Goal: Task Accomplishment & Management: Complete application form

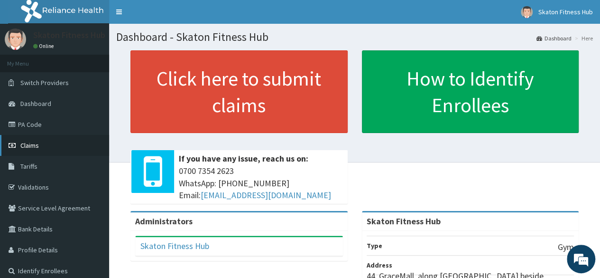
click at [34, 151] on link "Claims" at bounding box center [54, 145] width 109 height 21
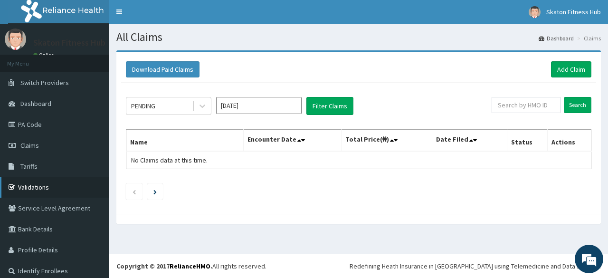
click at [34, 190] on link "Validations" at bounding box center [54, 187] width 109 height 21
click at [570, 72] on link "Add Claim" at bounding box center [571, 69] width 40 height 16
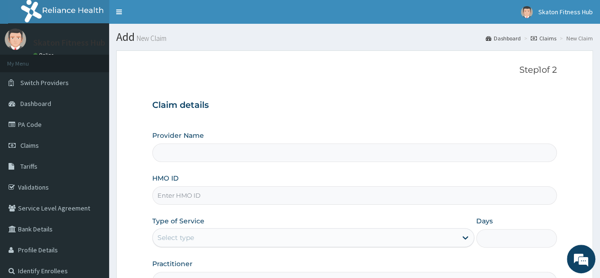
click at [166, 193] on input "HMO ID" at bounding box center [354, 195] width 405 height 19
paste input "SLB/10790/A Oziegbe Festus-Ikhuoria"
type input "SLB/10790/A Oziegbe Festus-Ikhuoria"
click at [166, 193] on input "SLB/10790/A Oziegbe Festus-Ikhuoria" at bounding box center [354, 195] width 405 height 19
type input "Skaton Fitness Hub"
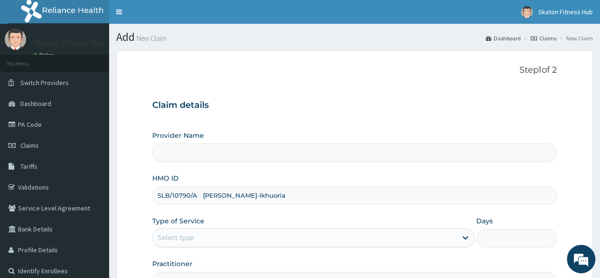
type input "1"
drag, startPoint x: 197, startPoint y: 197, endPoint x: 279, endPoint y: 200, distance: 82.7
click at [279, 200] on input "SLB/10790/A Oziegbe Festus-Ikhuoria" at bounding box center [354, 195] width 405 height 19
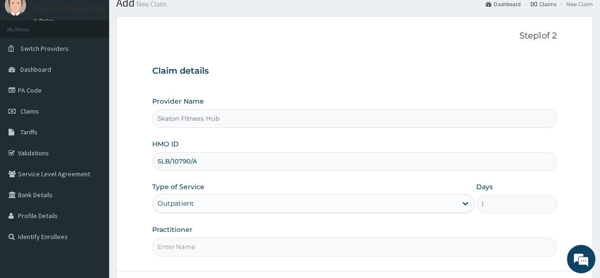
scroll to position [39, 0]
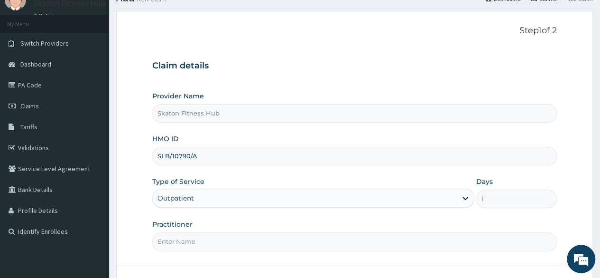
type input "SLB/10790/A"
click at [175, 237] on input "Practitioner" at bounding box center [354, 241] width 405 height 19
paste input "Oziegbe Festus-Ikhuoria"
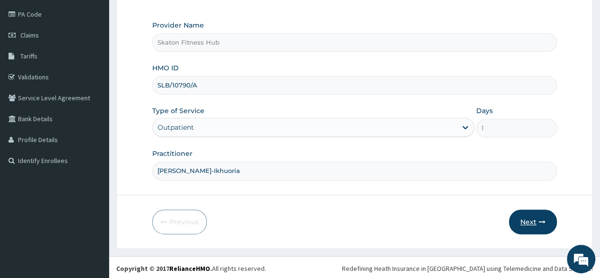
type input "Oziegbe Festus-Ikhuoria"
click at [532, 221] on button "Next" at bounding box center [533, 221] width 48 height 25
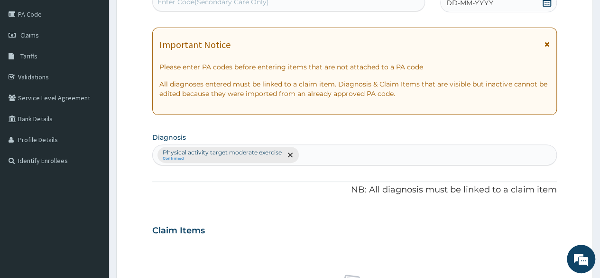
scroll to position [0, 0]
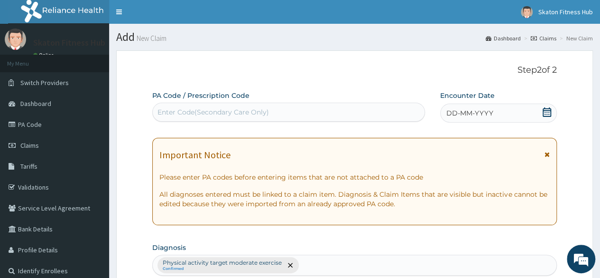
click at [179, 106] on div "Enter Code(Secondary Care Only)" at bounding box center [289, 111] width 272 height 15
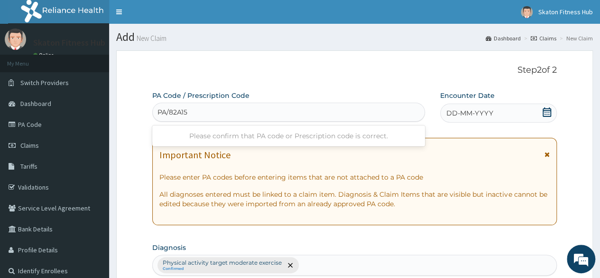
type input "PA/82A156"
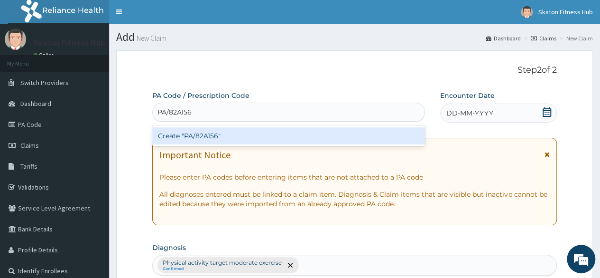
click at [186, 136] on div "Create "PA/82A156"" at bounding box center [288, 135] width 272 height 17
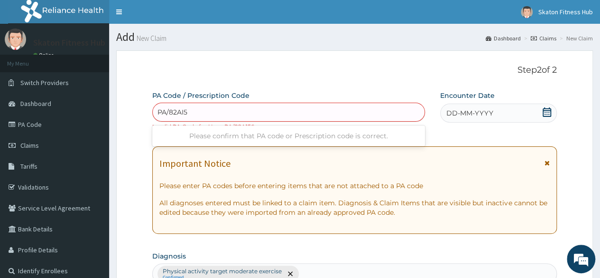
type input "PA/82AI56"
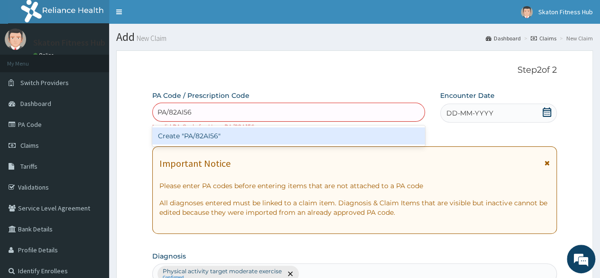
click at [196, 139] on div "Create "PA/82AI56"" at bounding box center [288, 135] width 272 height 17
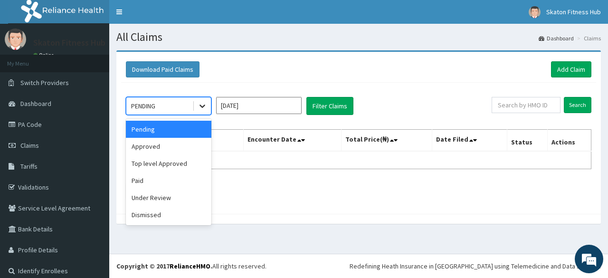
click at [199, 107] on icon at bounding box center [201, 105] width 9 height 9
click at [183, 148] on div "Approved" at bounding box center [168, 146] width 85 height 17
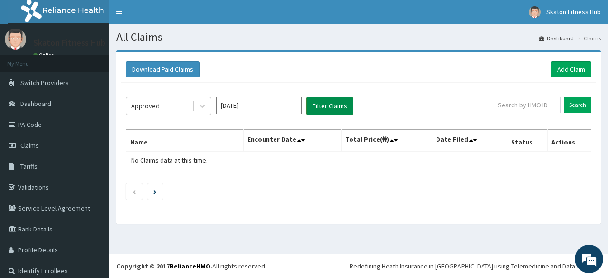
click at [343, 109] on button "Filter Claims" at bounding box center [329, 106] width 47 height 18
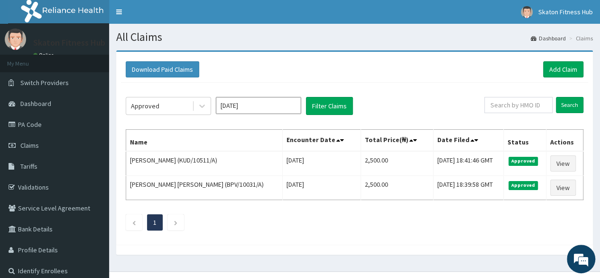
click at [185, 132] on th "Name" at bounding box center [204, 141] width 157 height 22
click at [55, 186] on link "Validations" at bounding box center [54, 187] width 109 height 21
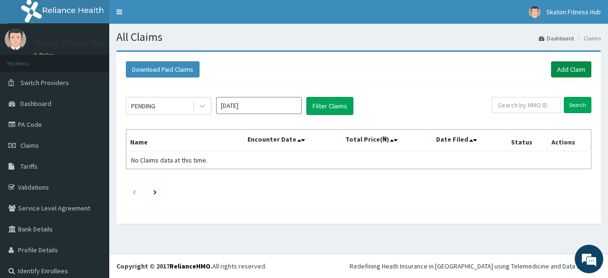
click at [575, 67] on link "Add Claim" at bounding box center [571, 69] width 40 height 16
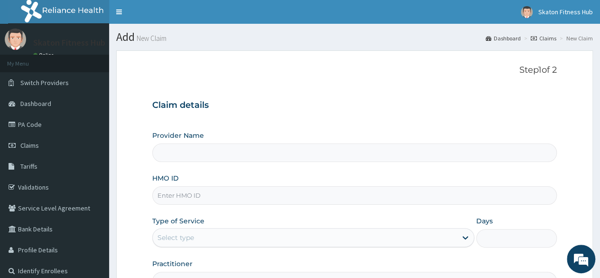
type input "Skaton Fitness Hub"
type input "1"
click at [173, 190] on input "HMO ID" at bounding box center [354, 195] width 405 height 19
paste input "SLB/10882/A [PERSON_NAME]"
drag, startPoint x: 196, startPoint y: 195, endPoint x: 247, endPoint y: 194, distance: 51.3
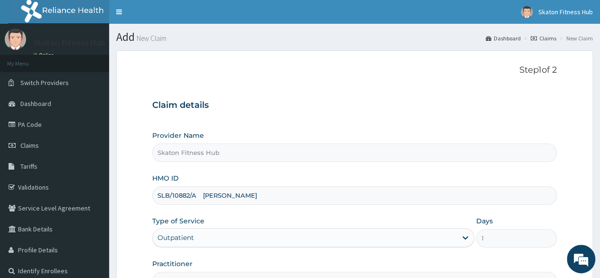
click at [247, 194] on input "SLB/10882/A [PERSON_NAME]" at bounding box center [354, 195] width 405 height 19
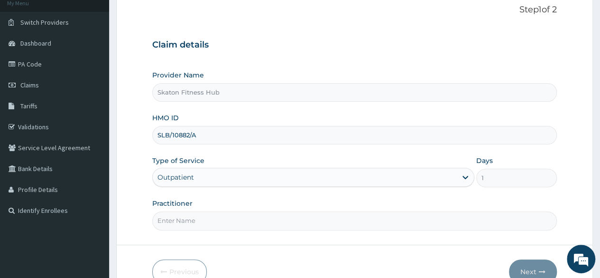
scroll to position [61, 0]
type input "SLB/10882/A"
click at [187, 225] on input "Practitioner" at bounding box center [354, 220] width 405 height 19
paste input "[PERSON_NAME]"
click at [170, 218] on input "[PERSON_NAME]" at bounding box center [354, 220] width 405 height 19
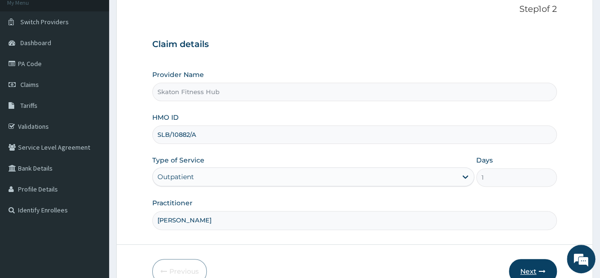
type input "[PERSON_NAME]"
click at [535, 262] on button "Next" at bounding box center [533, 271] width 48 height 25
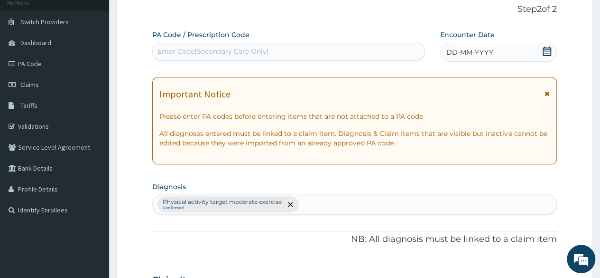
scroll to position [0, 0]
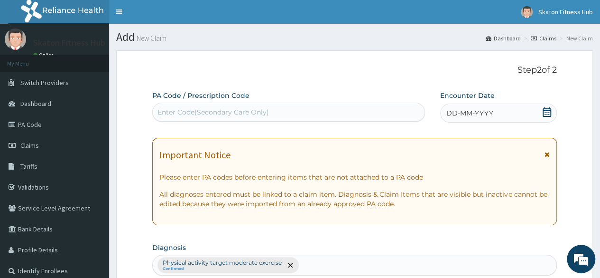
click at [240, 115] on div "Enter Code(Secondary Care Only)" at bounding box center [214, 111] width 112 height 9
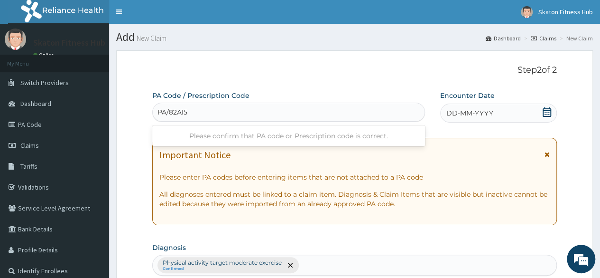
type input "PA/82A156"
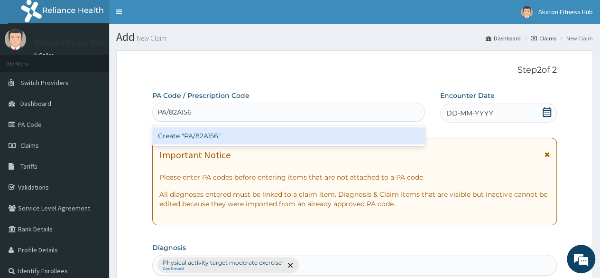
click at [230, 135] on div "Create "PA/82A156"" at bounding box center [288, 135] width 272 height 17
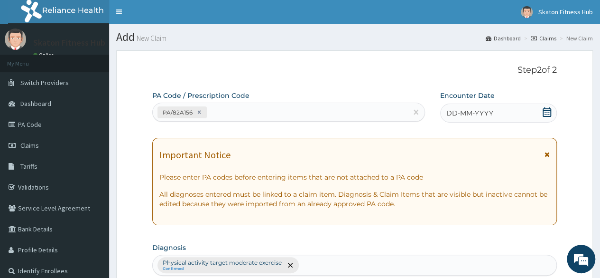
click at [545, 109] on icon at bounding box center [547, 111] width 9 height 9
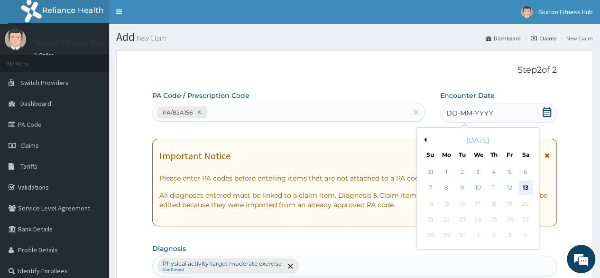
click at [526, 181] on div "13" at bounding box center [525, 188] width 14 height 14
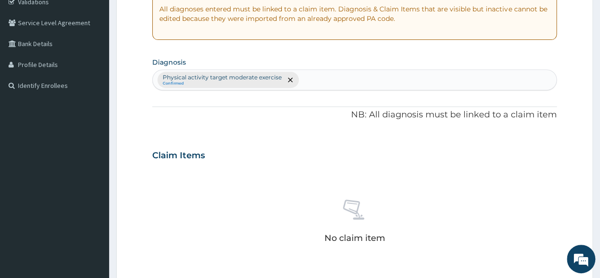
scroll to position [283, 0]
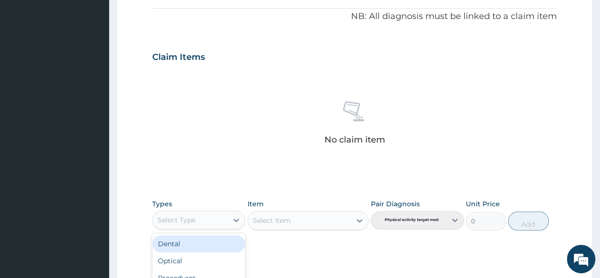
click at [205, 224] on div "Select Type" at bounding box center [190, 219] width 75 height 15
type input "gym"
click at [205, 240] on div "Gym" at bounding box center [198, 243] width 93 height 17
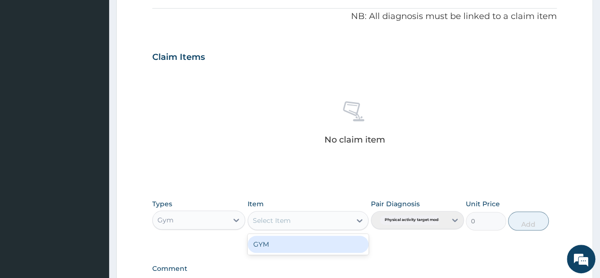
click at [278, 220] on div "Select Item" at bounding box center [272, 220] width 38 height 9
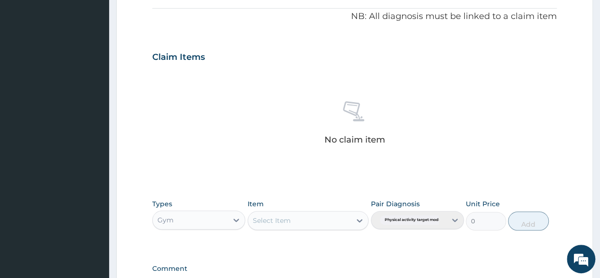
click at [278, 220] on div "Select Item" at bounding box center [272, 220] width 38 height 9
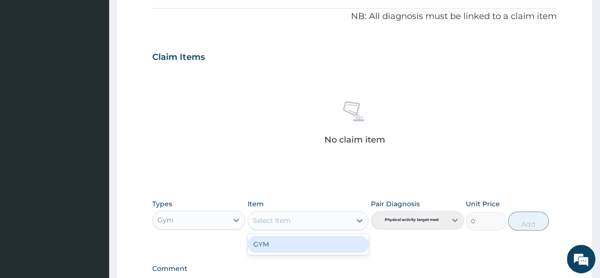
click at [278, 220] on div "Select Item" at bounding box center [272, 220] width 38 height 9
click at [279, 241] on div "GYM" at bounding box center [309, 243] width 122 height 17
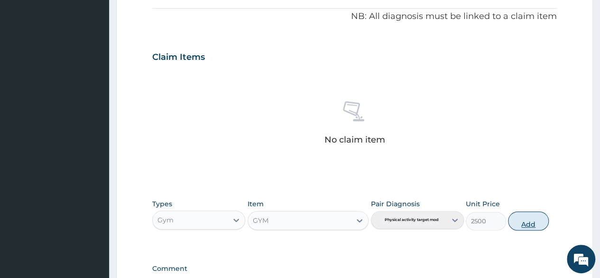
click at [512, 215] on button "Add" at bounding box center [528, 220] width 40 height 19
type input "0"
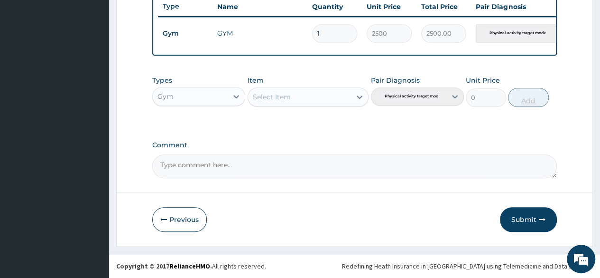
scroll to position [365, 0]
click at [521, 227] on button "Submit" at bounding box center [528, 219] width 57 height 25
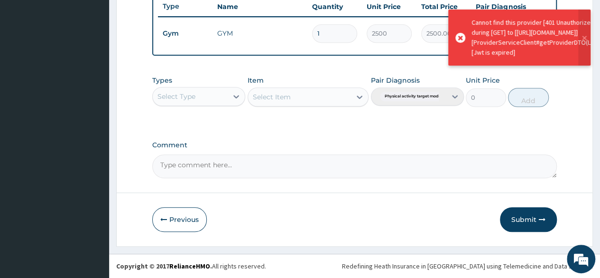
click at [521, 227] on button "Submit" at bounding box center [528, 219] width 57 height 25
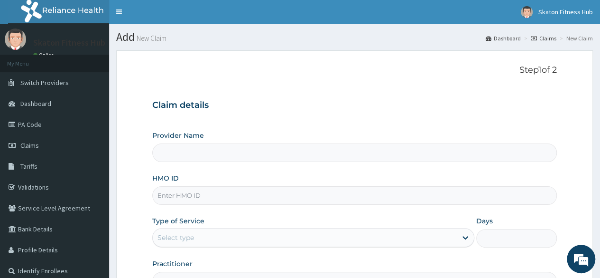
click at [170, 144] on input "Provider Name" at bounding box center [354, 152] width 405 height 19
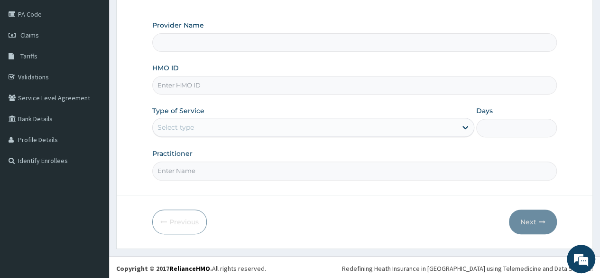
type input "Skaton Fitness Hub"
type input "1"
click at [177, 80] on input "HMO ID" at bounding box center [354, 85] width 405 height 19
paste input "Habeeb Ajibade"
type input "H"
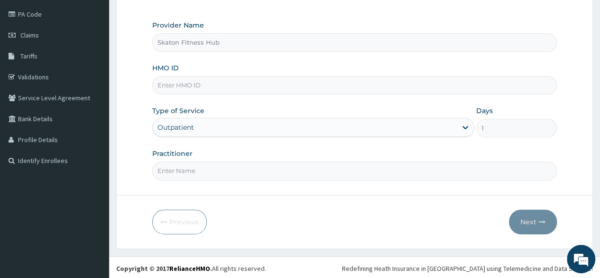
scroll to position [0, 0]
click at [78, 75] on link "Validations" at bounding box center [54, 76] width 109 height 21
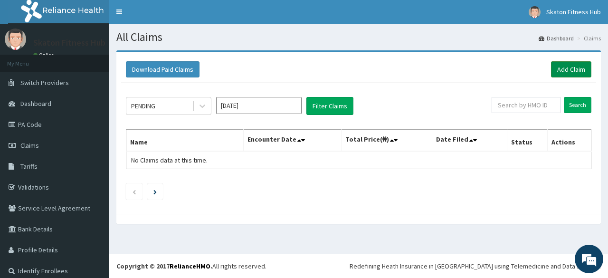
click at [567, 73] on link "Add Claim" at bounding box center [571, 69] width 40 height 16
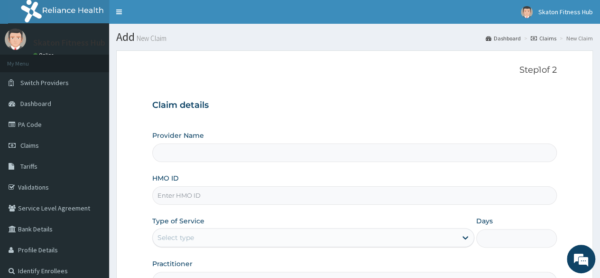
type input "Skaton Fitness Hub"
type input "1"
click at [179, 193] on input "HMO ID" at bounding box center [354, 195] width 405 height 19
paste input "SLB/10882/A Habeeb Ajibade"
drag, startPoint x: 197, startPoint y: 192, endPoint x: 248, endPoint y: 192, distance: 51.7
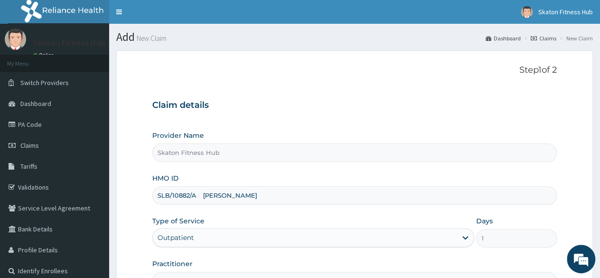
click at [248, 192] on input "SLB/10882/A Habeeb Ajibade" at bounding box center [354, 195] width 405 height 19
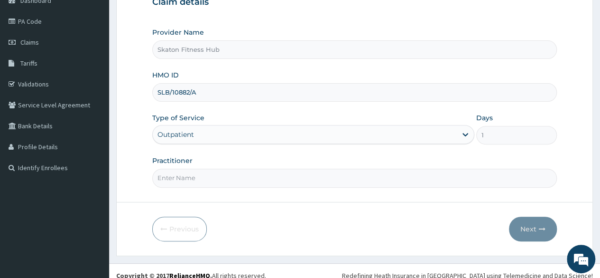
scroll to position [103, 0]
type input "SLB/10882/A"
click at [190, 176] on input "Practitioner" at bounding box center [354, 177] width 405 height 19
paste input "Habeeb Ajibade"
type input "Habeeb Ajibade"
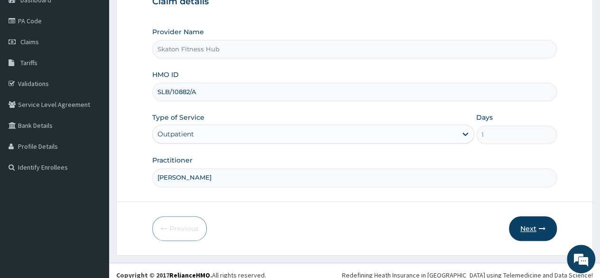
click at [529, 226] on button "Next" at bounding box center [533, 228] width 48 height 25
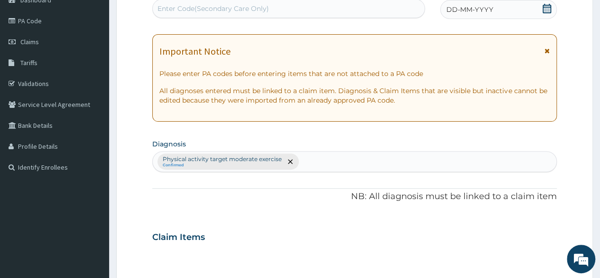
scroll to position [0, 0]
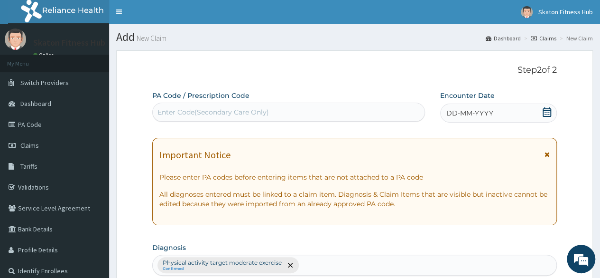
click at [185, 111] on div "Enter Code(Secondary Care Only)" at bounding box center [214, 111] width 112 height 9
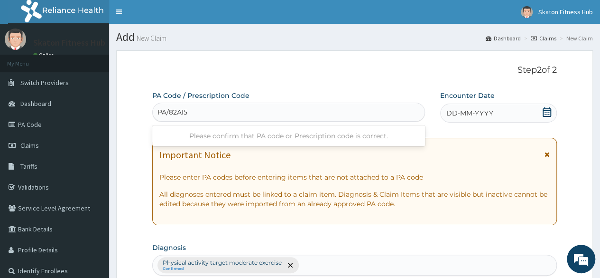
type input "PA/82A156"
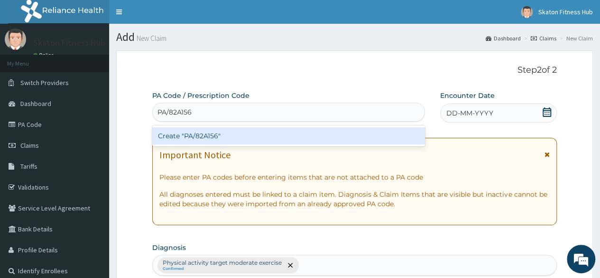
click at [203, 133] on div "Create "PA/82A156"" at bounding box center [288, 135] width 272 height 17
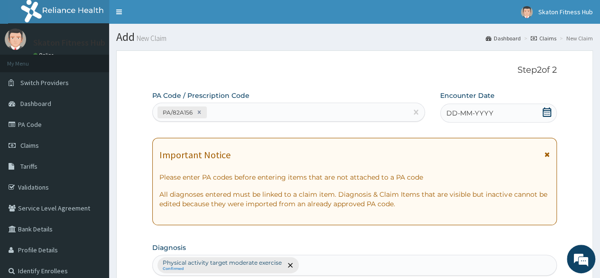
click at [544, 115] on icon at bounding box center [547, 111] width 9 height 9
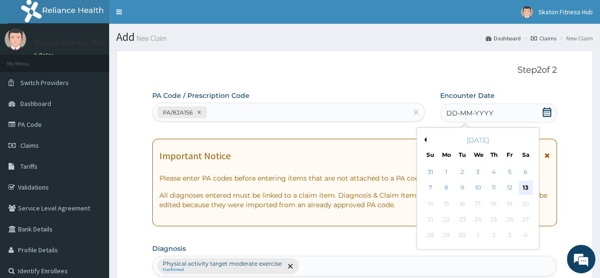
click at [526, 182] on div "13" at bounding box center [525, 188] width 14 height 14
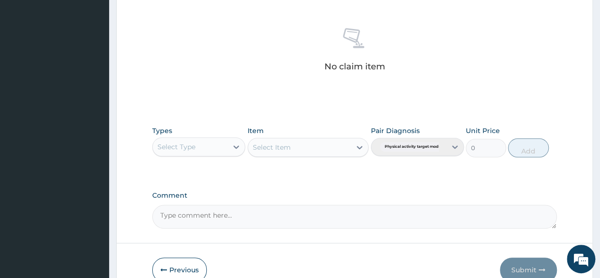
scroll to position [405, 0]
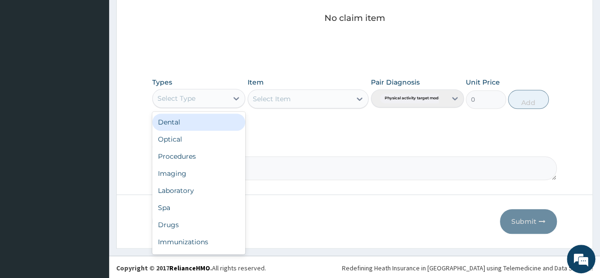
click at [196, 102] on div "Select Type" at bounding box center [190, 98] width 75 height 15
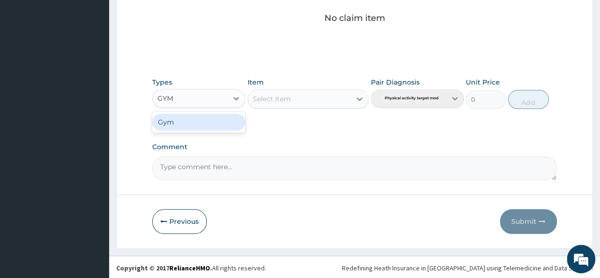
type input "GYM"
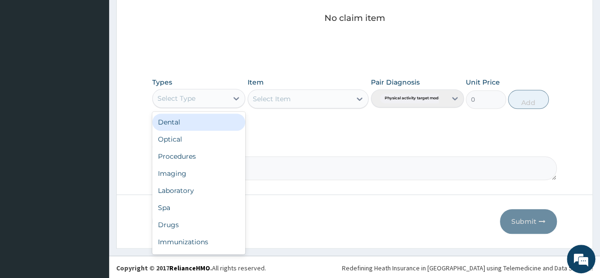
click at [198, 99] on div "Select Type" at bounding box center [190, 98] width 75 height 15
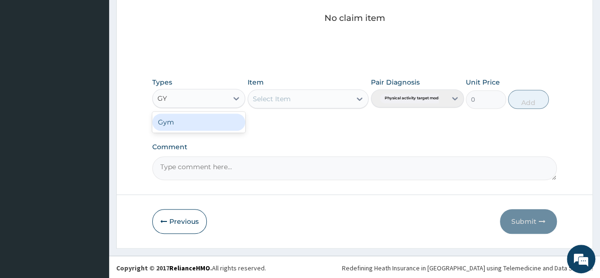
type input "GYM"
click at [197, 121] on div "Gym" at bounding box center [198, 121] width 93 height 17
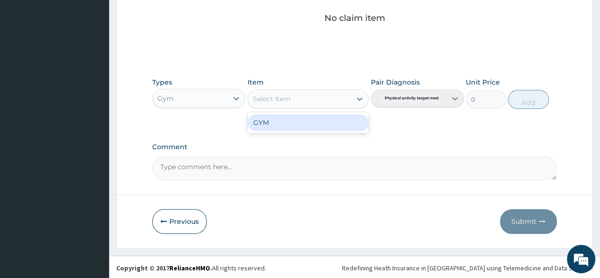
click at [275, 100] on div "Select Item" at bounding box center [272, 98] width 38 height 9
click at [270, 122] on div "GYM" at bounding box center [309, 122] width 122 height 17
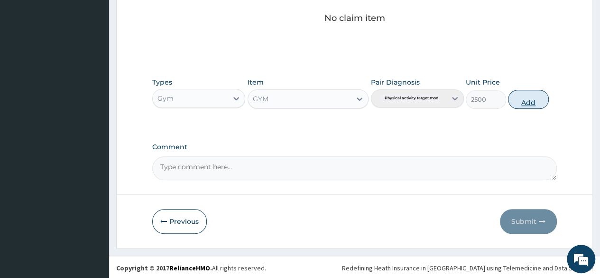
click at [529, 98] on button "Add" at bounding box center [528, 99] width 40 height 19
type input "0"
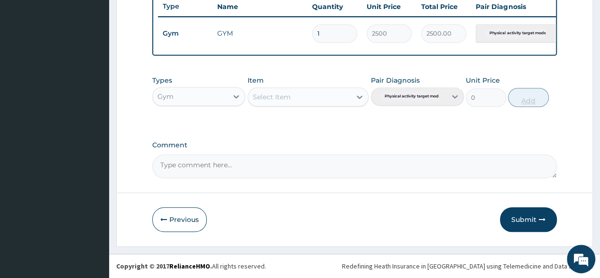
scroll to position [367, 0]
click at [525, 216] on button "Submit" at bounding box center [528, 219] width 57 height 25
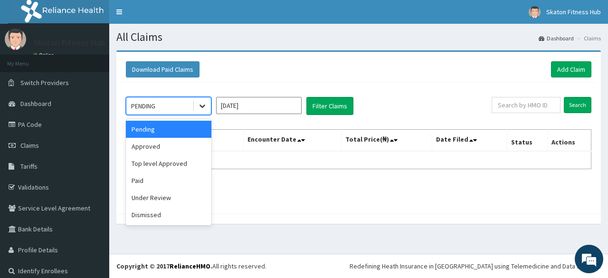
click at [200, 105] on icon at bounding box center [202, 106] width 6 height 3
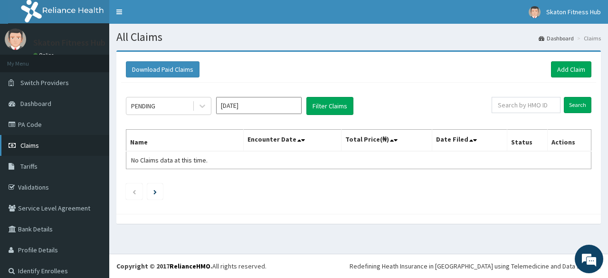
click at [59, 152] on link "Claims" at bounding box center [54, 145] width 109 height 21
click at [50, 181] on link "Validations" at bounding box center [54, 187] width 109 height 21
click at [564, 66] on link "Add Claim" at bounding box center [571, 69] width 40 height 16
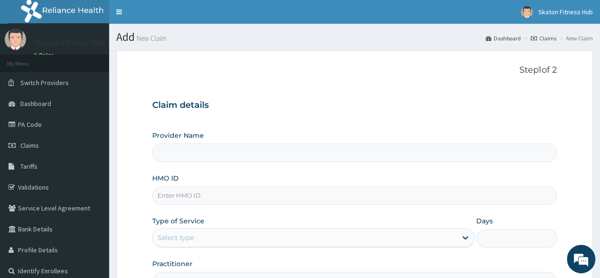
click at [166, 154] on input "Provider Name" at bounding box center [354, 152] width 405 height 19
type input "Skaton Fitness Hub"
type input "1"
click at [169, 197] on input "HMO ID" at bounding box center [354, 195] width 405 height 19
paste input "PRS/10490/A (Abdulsalam Muhiz)"
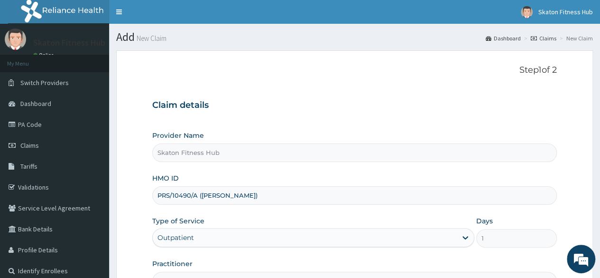
drag, startPoint x: 198, startPoint y: 195, endPoint x: 267, endPoint y: 196, distance: 68.4
click at [267, 196] on input "PRS/10490/A (Abdulsalam Muhiz)" at bounding box center [354, 195] width 405 height 19
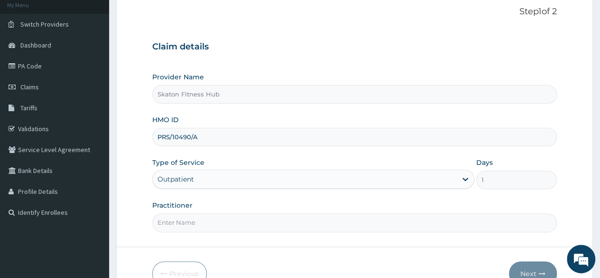
scroll to position [110, 0]
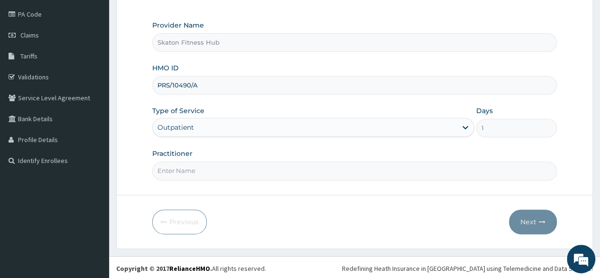
type input "PRS/10490/A"
click at [171, 175] on input "Practitioner" at bounding box center [354, 170] width 405 height 19
paste input "(Abdulsalam Muhiz)"
click at [159, 166] on input "(Abdulsalam Muhiz" at bounding box center [354, 170] width 405 height 19
type input "Abdulsalam Muhiz"
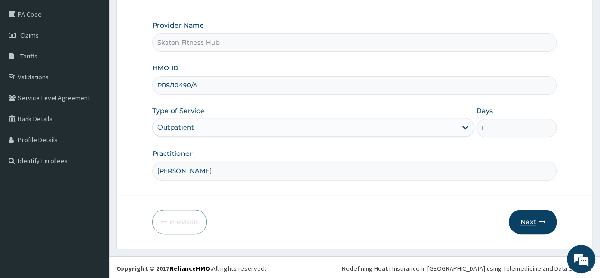
click at [528, 218] on button "Next" at bounding box center [533, 221] width 48 height 25
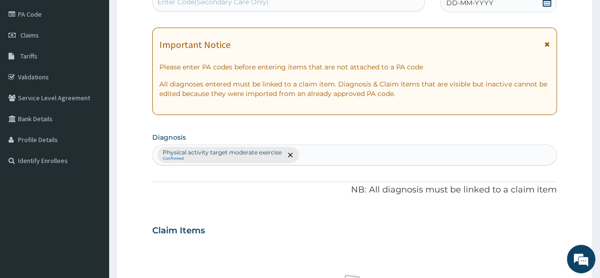
scroll to position [0, 0]
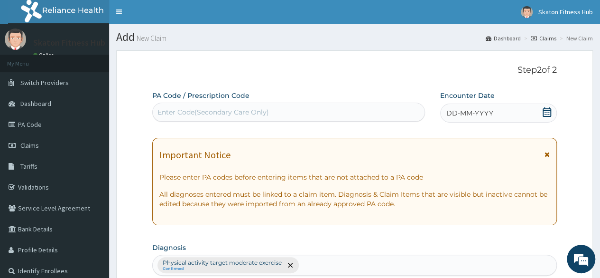
click at [274, 110] on div "Enter Code(Secondary Care Only)" at bounding box center [289, 111] width 272 height 15
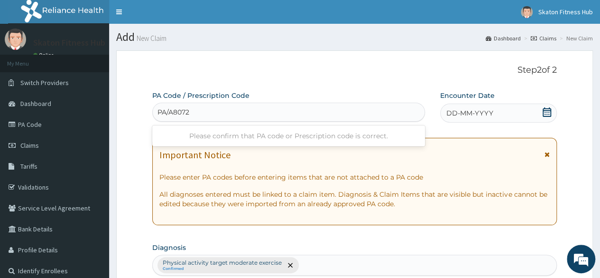
type input "PA/A80724"
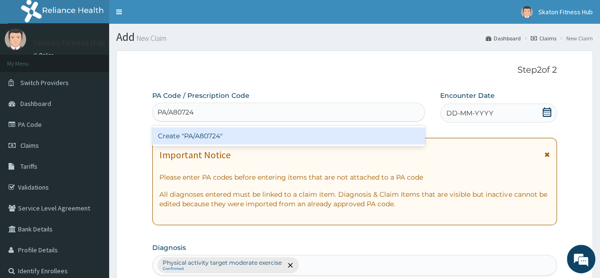
click at [258, 139] on div "Create "PA/A80724"" at bounding box center [288, 135] width 272 height 17
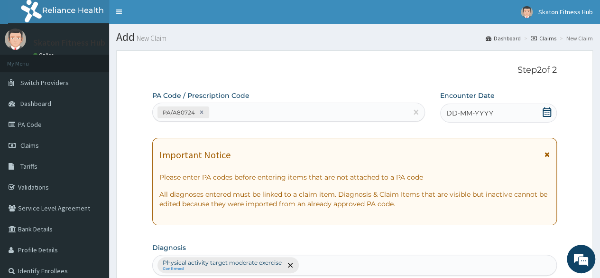
click at [550, 108] on icon at bounding box center [547, 111] width 9 height 9
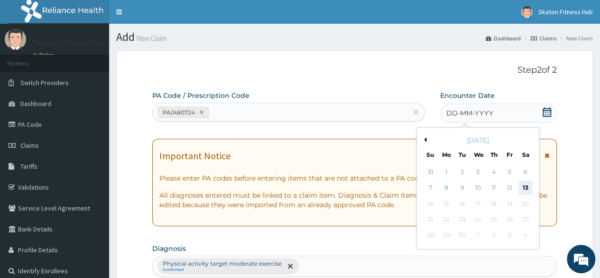
click at [526, 188] on div "13" at bounding box center [525, 188] width 14 height 14
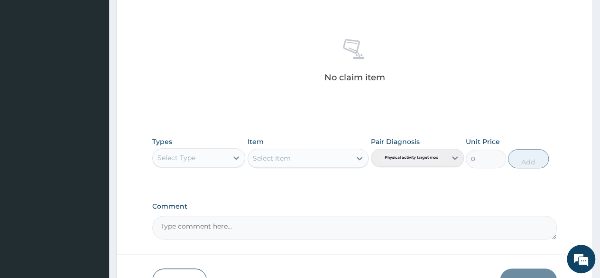
scroll to position [347, 0]
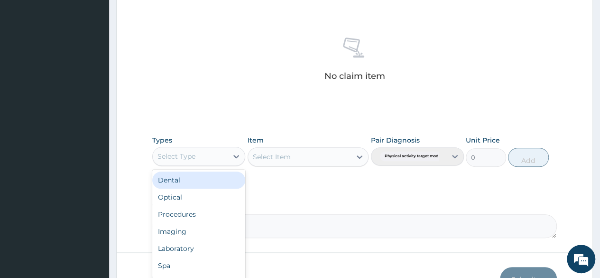
click at [224, 159] on div "Select Type" at bounding box center [190, 156] width 75 height 15
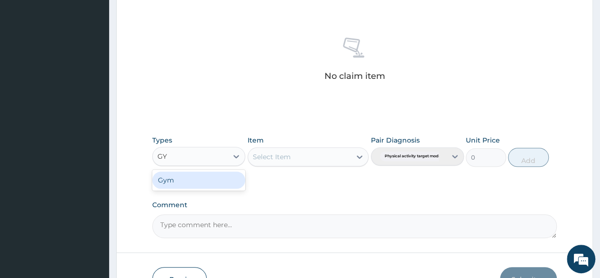
type input "GYM"
click at [221, 171] on div "Gym" at bounding box center [198, 179] width 93 height 17
click at [279, 154] on div "Select Item" at bounding box center [309, 156] width 122 height 19
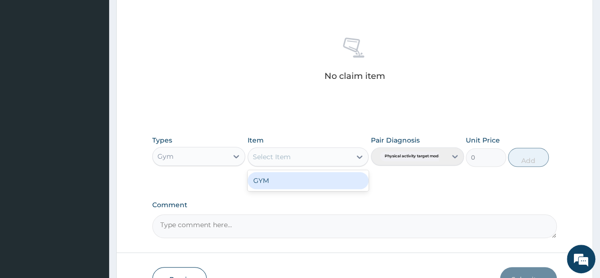
click at [279, 154] on div "Select Item" at bounding box center [272, 156] width 38 height 9
click at [282, 178] on div "GYM" at bounding box center [309, 180] width 122 height 17
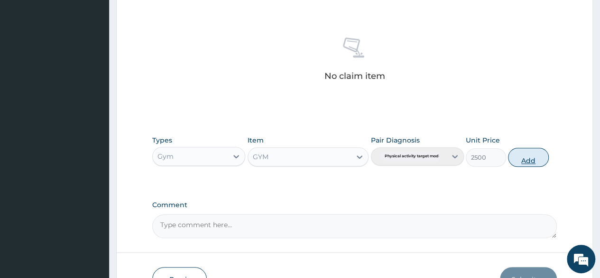
click at [526, 151] on button "Add" at bounding box center [528, 157] width 40 height 19
type input "0"
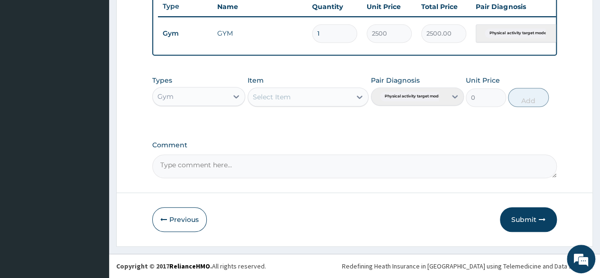
scroll to position [367, 0]
click at [517, 218] on button "Submit" at bounding box center [528, 219] width 57 height 25
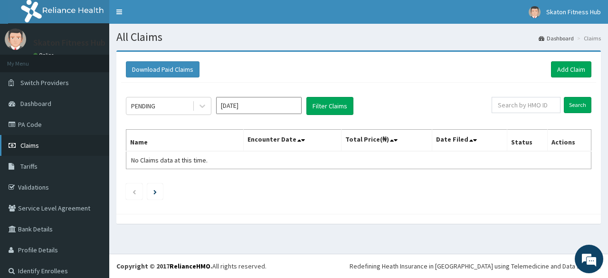
click at [29, 149] on span "Claims" at bounding box center [29, 145] width 19 height 9
click at [36, 186] on link "Validations" at bounding box center [54, 187] width 109 height 21
click at [558, 71] on link "Add Claim" at bounding box center [571, 69] width 40 height 16
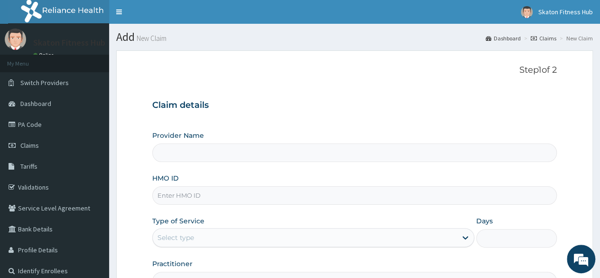
click at [172, 198] on input "HMO ID" at bounding box center [354, 195] width 405 height 19
paste input "PDS/10003/A [PERSON_NAME]"
type input "PDS/10003/A [PERSON_NAME]"
type input "Skaton Fitness Hub"
type input "1"
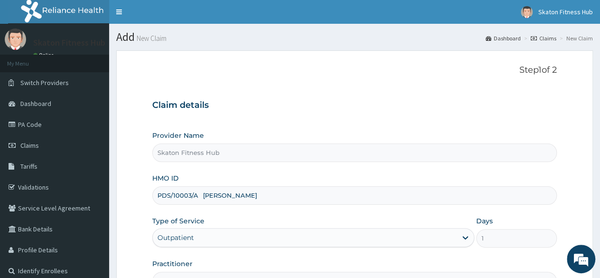
drag, startPoint x: 207, startPoint y: 192, endPoint x: 259, endPoint y: 201, distance: 52.4
click at [259, 201] on input "PDS/10003/A Peter Onyeulor" at bounding box center [354, 195] width 405 height 19
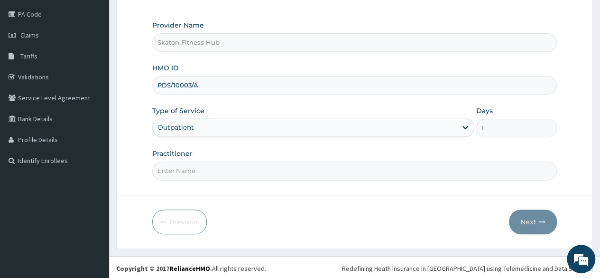
type input "PDS/10003/A"
click at [173, 172] on input "Practitioner" at bounding box center [354, 170] width 405 height 19
paste input "Peter Onyeulor"
type input "Peter Onyeulor"
click at [525, 217] on button "Next" at bounding box center [533, 221] width 48 height 25
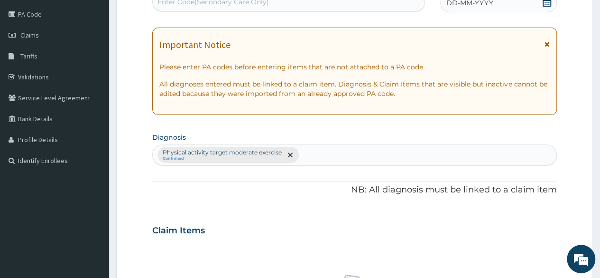
scroll to position [0, 0]
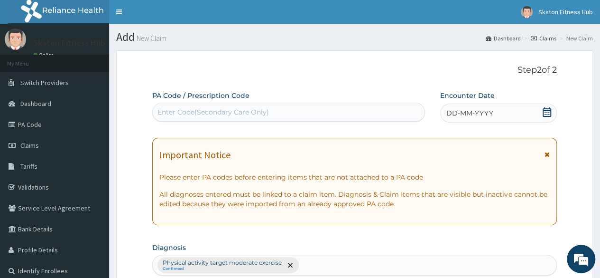
click at [174, 112] on div "Enter Code(Secondary Care Only)" at bounding box center [214, 111] width 112 height 9
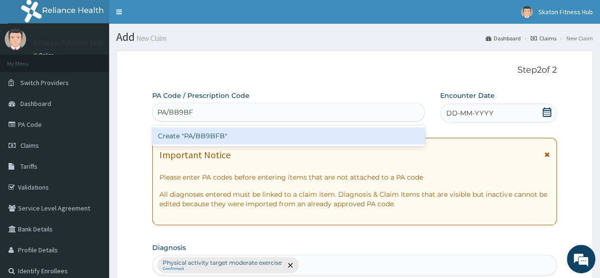
type input "PA/BB9BFB"
click at [208, 137] on div "Create "PA/BB9BFB"" at bounding box center [288, 135] width 272 height 17
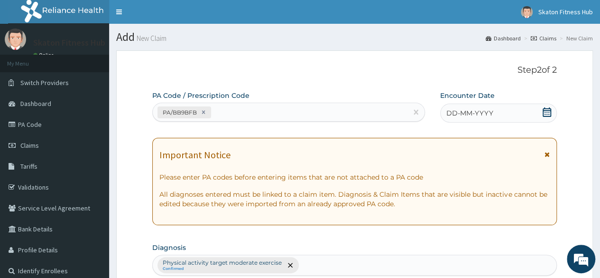
click at [547, 115] on icon at bounding box center [547, 111] width 9 height 9
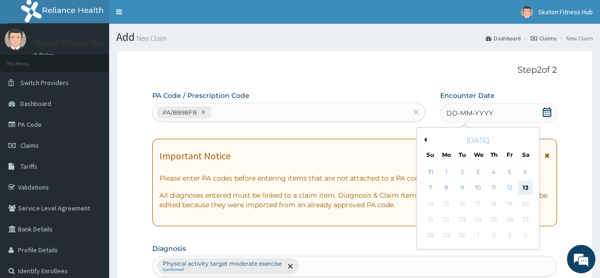
click at [529, 190] on div "13" at bounding box center [525, 188] width 14 height 14
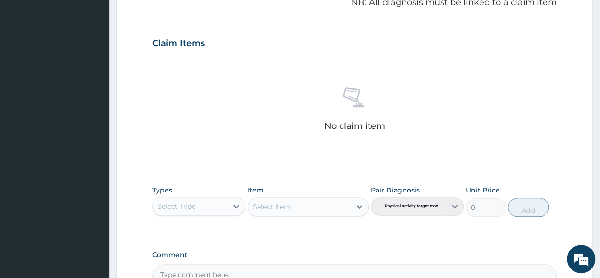
scroll to position [300, 0]
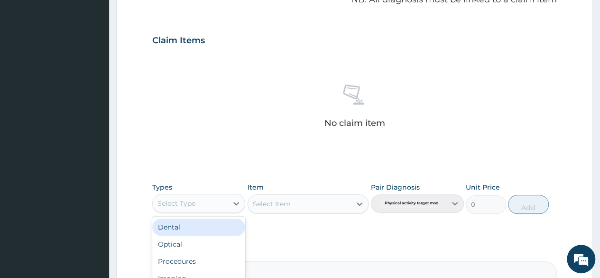
click at [181, 206] on div "Select Type" at bounding box center [177, 202] width 38 height 9
type input "GYM"
click at [190, 227] on div "Gym" at bounding box center [198, 226] width 93 height 17
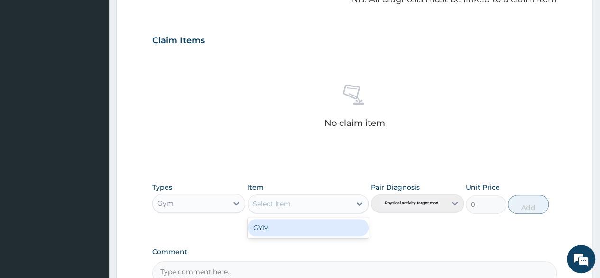
click at [283, 205] on div "Select Item" at bounding box center [272, 203] width 38 height 9
click at [284, 225] on div "GYM" at bounding box center [309, 227] width 122 height 17
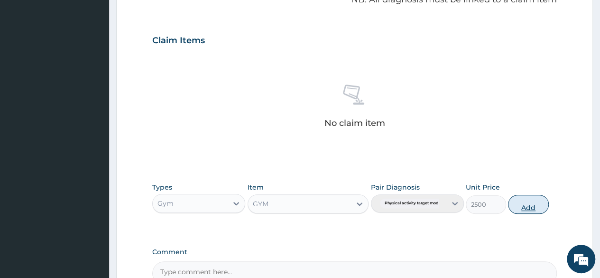
click at [524, 207] on button "Add" at bounding box center [528, 204] width 40 height 19
type input "0"
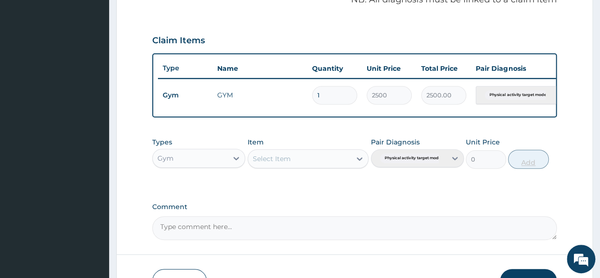
scroll to position [367, 0]
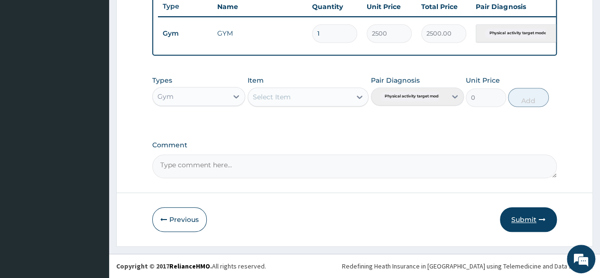
click at [524, 222] on button "Submit" at bounding box center [528, 219] width 57 height 25
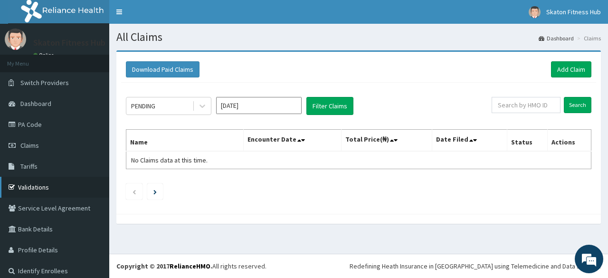
click at [56, 186] on link "Validations" at bounding box center [54, 187] width 109 height 21
click at [553, 70] on link "Add Claim" at bounding box center [571, 69] width 40 height 16
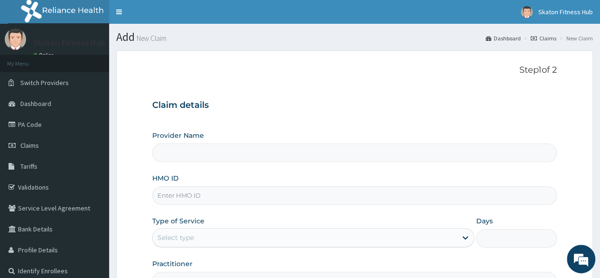
click at [179, 193] on input "HMO ID" at bounding box center [354, 195] width 405 height 19
paste input "PAY/10196/B [PERSON_NAME]"
type input "PAY/10196/B [PERSON_NAME]"
type input "Skaton Fitness Hub"
type input "1"
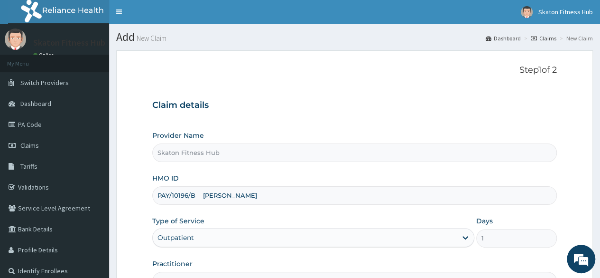
click at [195, 194] on input "PAY/10196/B Lukeman Abu" at bounding box center [354, 195] width 405 height 19
drag, startPoint x: 197, startPoint y: 194, endPoint x: 244, endPoint y: 187, distance: 47.0
click at [244, 187] on input "PAY/10196/B Lukeman Abu" at bounding box center [354, 195] width 405 height 19
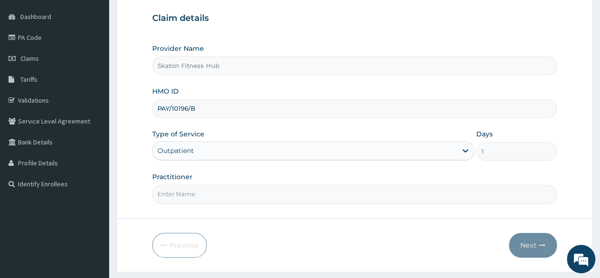
scroll to position [110, 0]
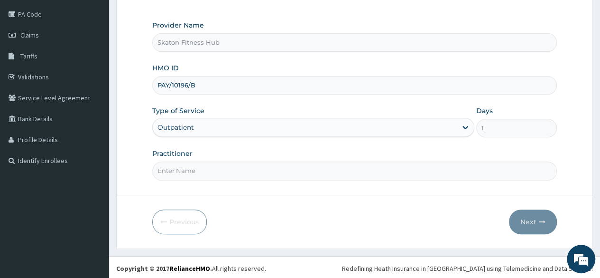
type input "PAY/10196/B"
click at [176, 164] on input "Practitioner" at bounding box center [354, 170] width 405 height 19
paste input "Lukeman Abu"
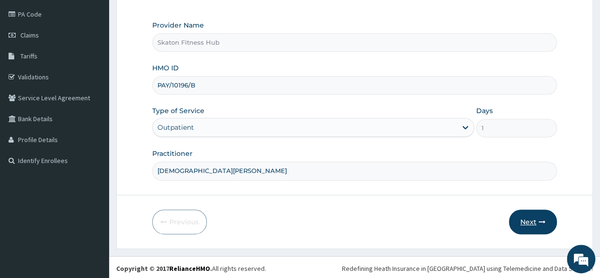
type input "Lukeman Abu"
click at [533, 217] on button "Next" at bounding box center [533, 221] width 48 height 25
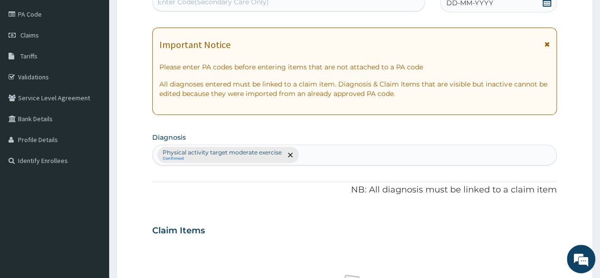
scroll to position [0, 0]
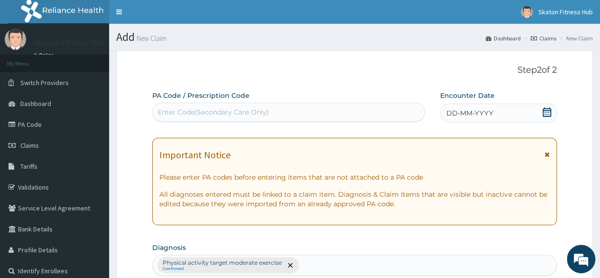
click at [196, 111] on div "Enter Code(Secondary Care Only)" at bounding box center [214, 111] width 112 height 9
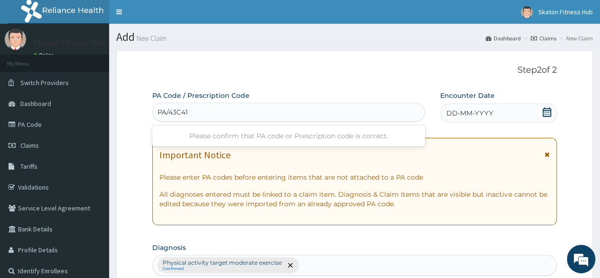
type input "PA/43C41C"
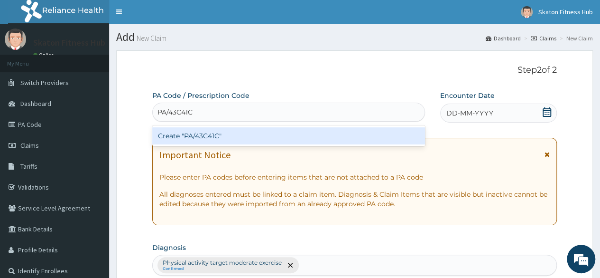
click at [205, 137] on div "Create "PA/43C41C"" at bounding box center [288, 135] width 272 height 17
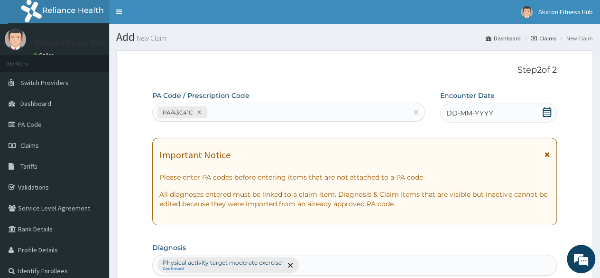
click at [548, 112] on icon at bounding box center [547, 111] width 9 height 9
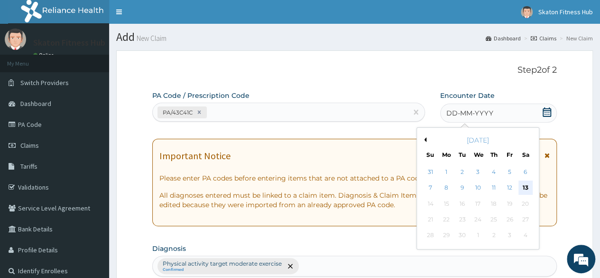
click at [526, 185] on div "13" at bounding box center [525, 188] width 14 height 14
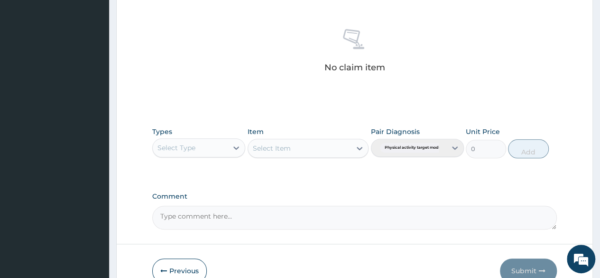
scroll to position [360, 0]
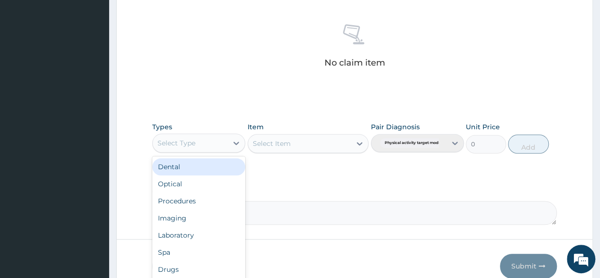
click at [210, 149] on div "Select Type" at bounding box center [190, 142] width 75 height 15
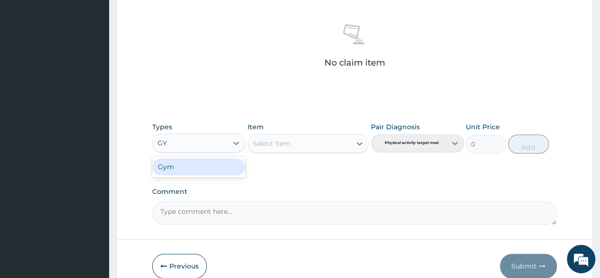
type input "GYM"
click at [205, 167] on div "Gym" at bounding box center [198, 166] width 93 height 17
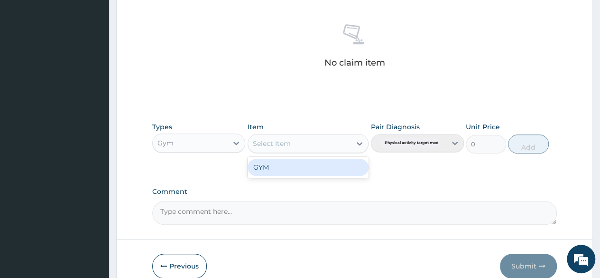
click at [295, 137] on div "Select Item" at bounding box center [299, 143] width 103 height 15
click at [291, 161] on div "GYM" at bounding box center [309, 167] width 122 height 17
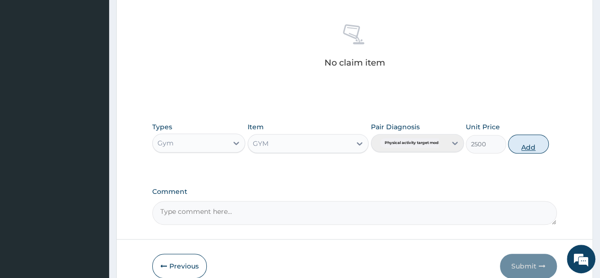
click at [517, 143] on button "Add" at bounding box center [528, 143] width 40 height 19
type input "0"
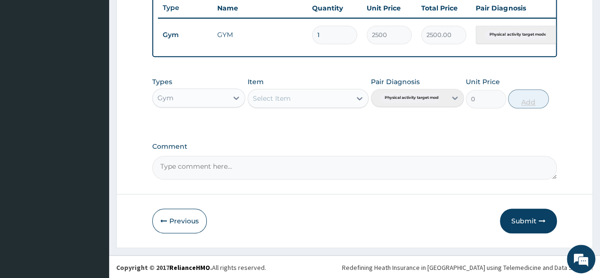
scroll to position [367, 0]
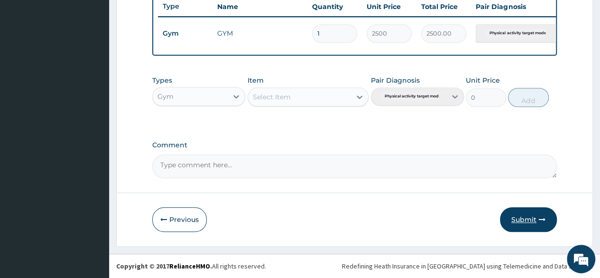
click at [531, 218] on button "Submit" at bounding box center [528, 219] width 57 height 25
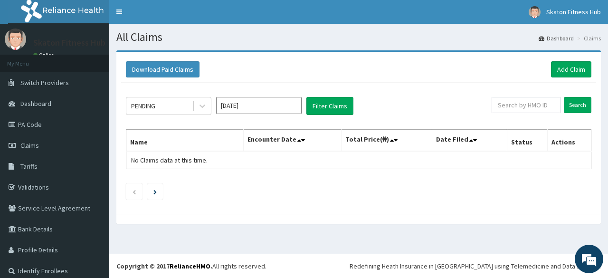
click at [270, 256] on footer "Redefining Heath Insurance in [GEOGRAPHIC_DATA] using Telemedicine and Data Sci…" at bounding box center [358, 265] width 498 height 24
